Goal: Check status: Check status

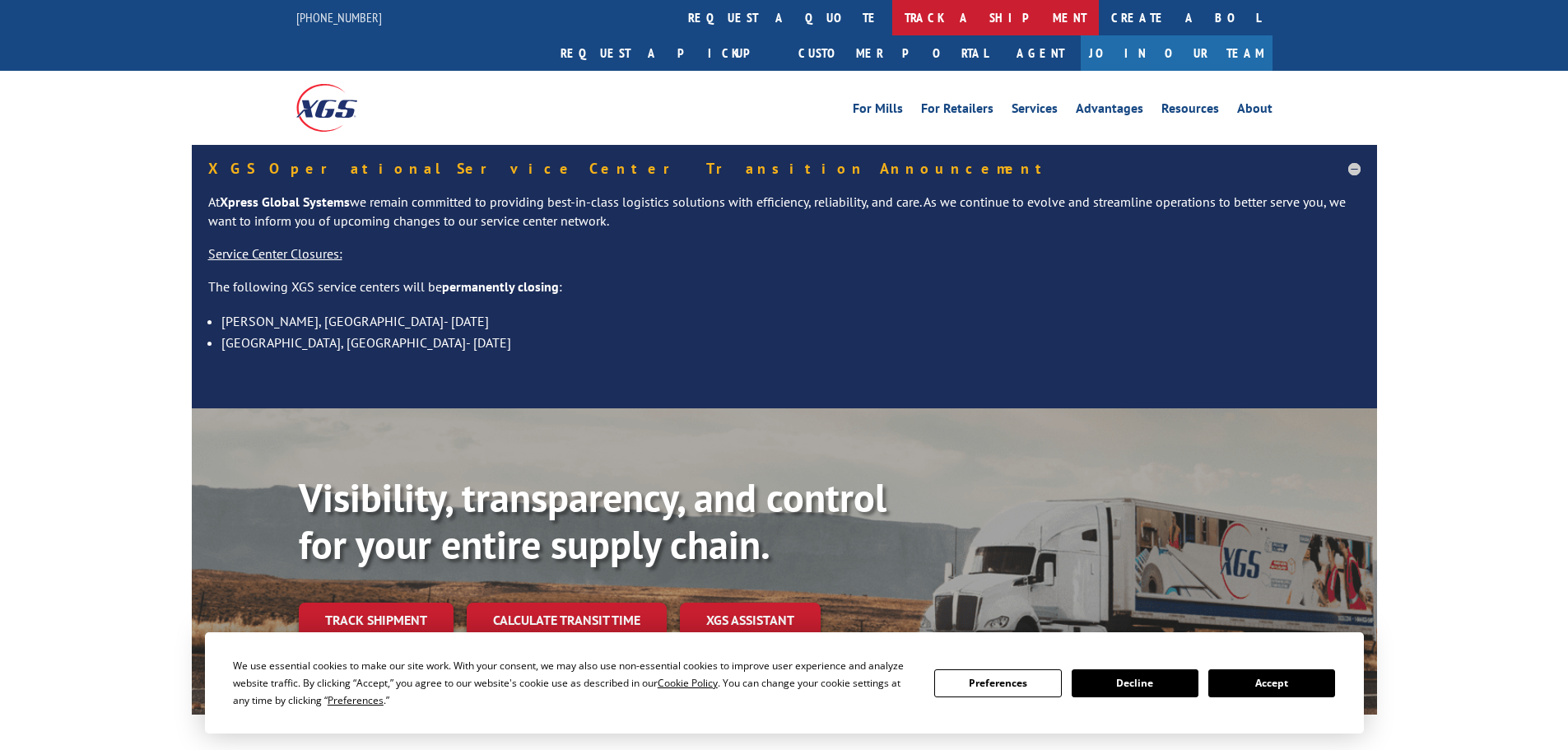
click at [893, 20] on link "track a shipment" at bounding box center [996, 18] width 207 height 36
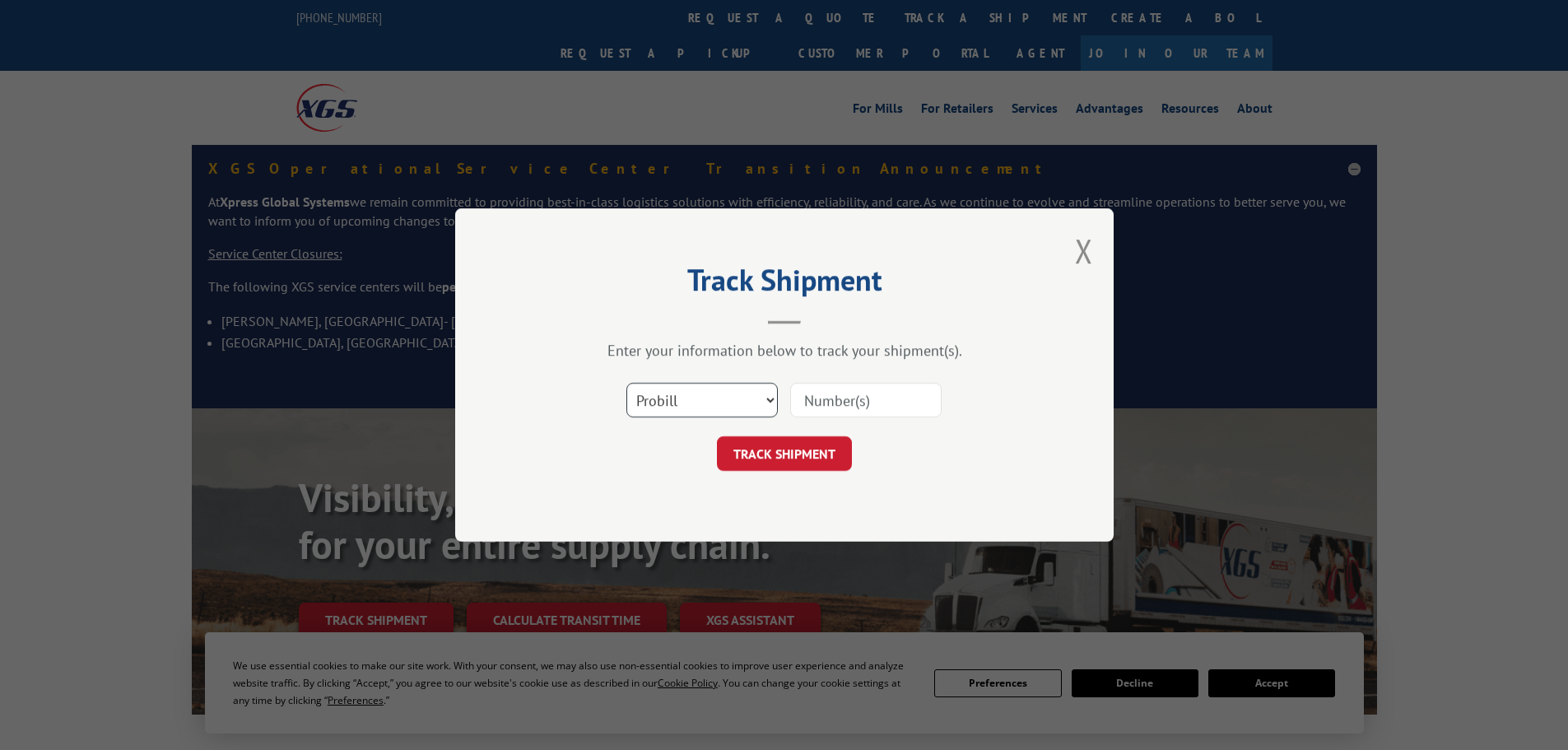
click at [704, 408] on select "Select category... Probill BOL PO" at bounding box center [702, 399] width 151 height 35
select select "po"
click at [627, 383] on select "Select category... Probill BOL PO" at bounding box center [702, 399] width 151 height 35
click at [908, 401] on input at bounding box center [865, 399] width 151 height 35
type input "294524770"
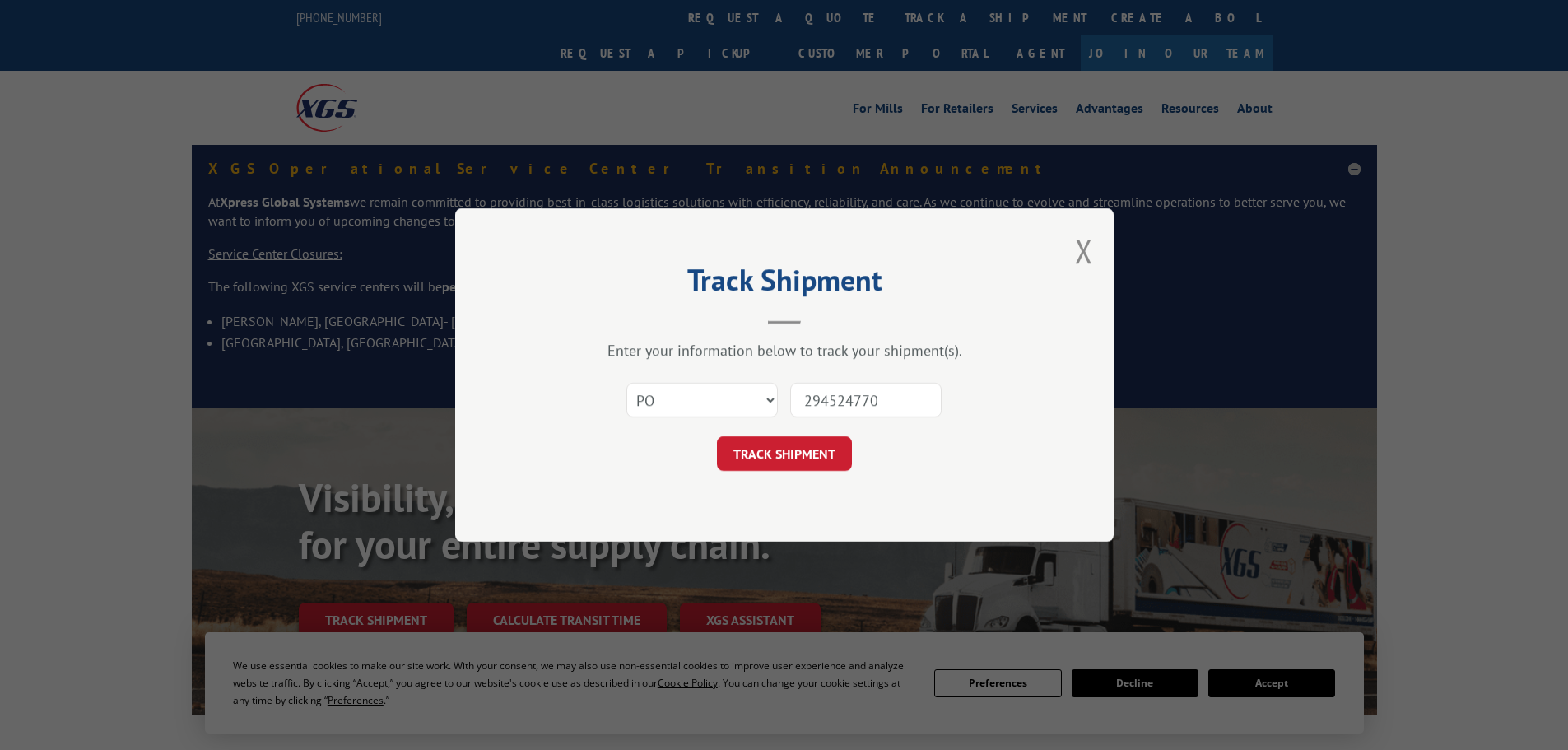
click button "TRACK SHIPMENT" at bounding box center [784, 453] width 135 height 35
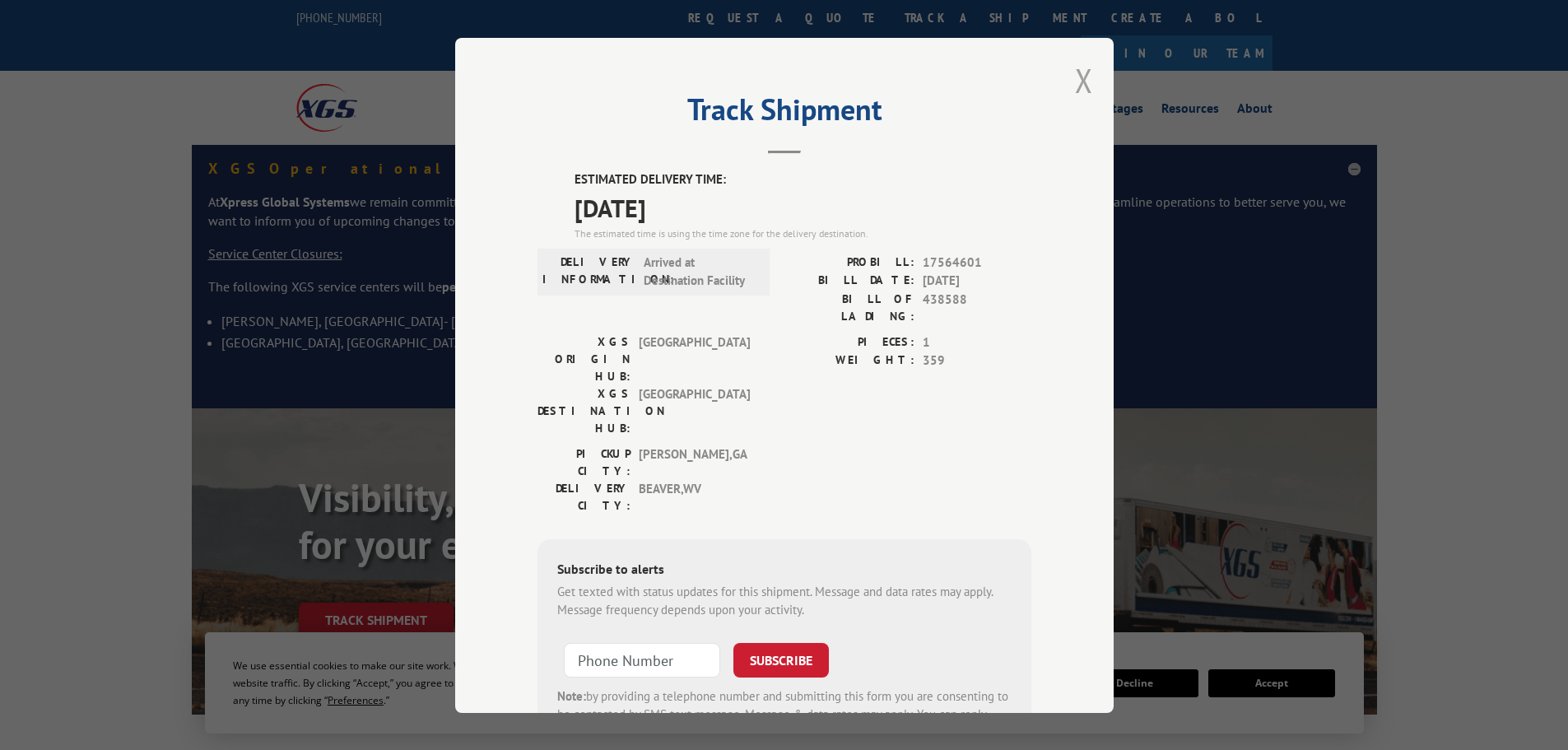
click at [1080, 76] on button "Close modal" at bounding box center [1083, 80] width 18 height 43
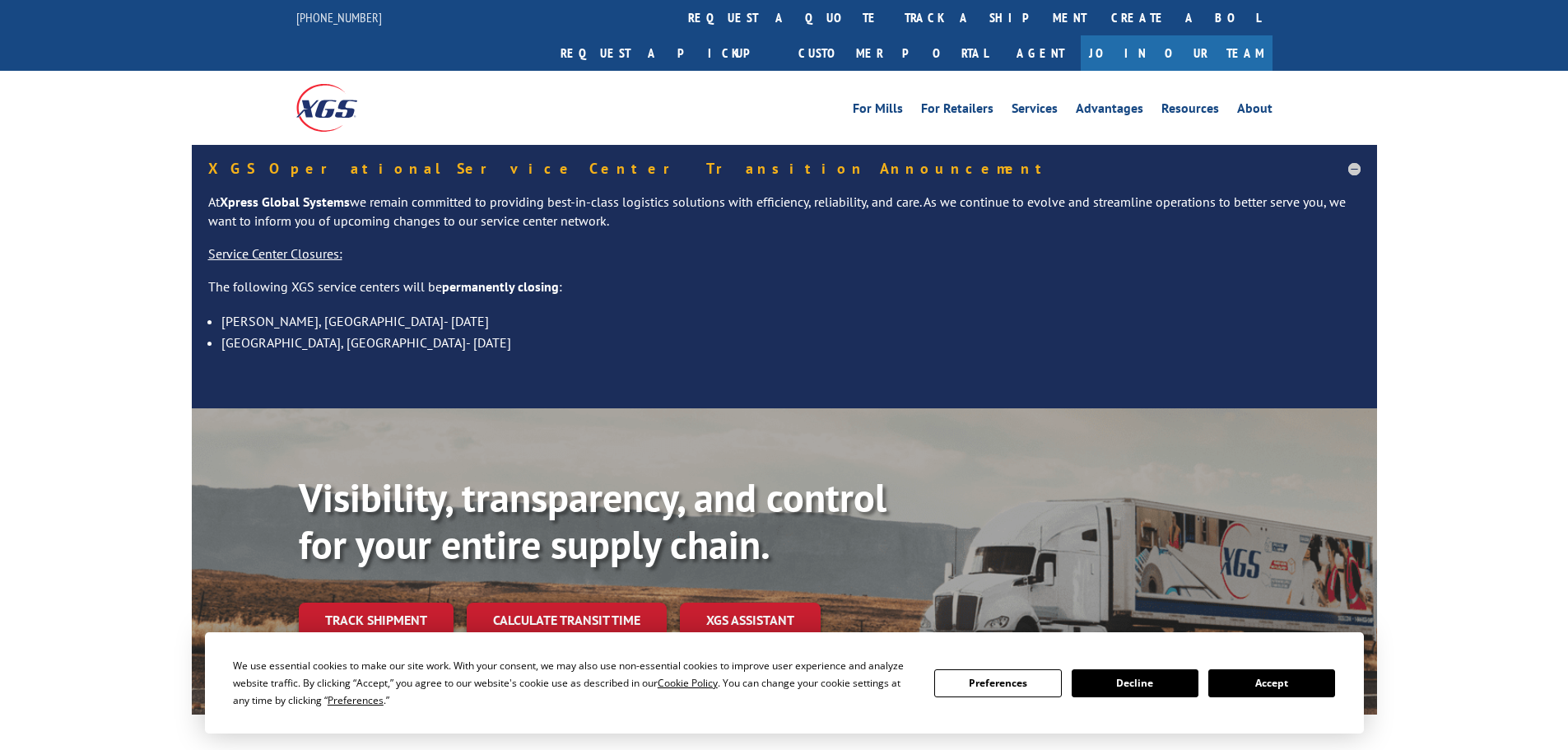
click at [1161, 680] on button "Decline" at bounding box center [1135, 683] width 127 height 28
